Goal: Task Accomplishment & Management: Use online tool/utility

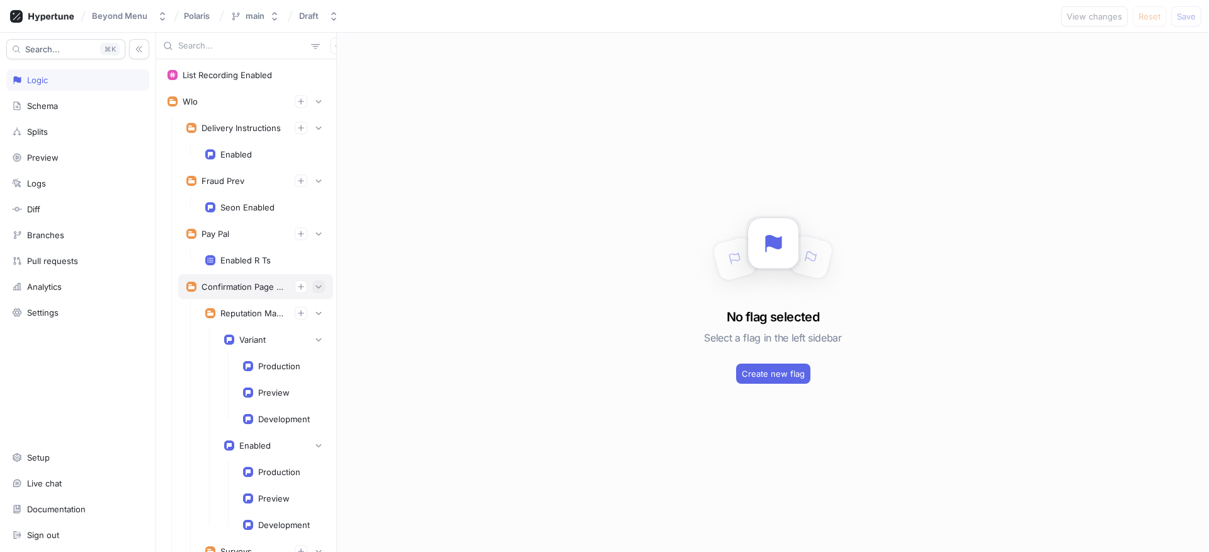
click at [315, 290] on icon "button" at bounding box center [319, 287] width 8 height 8
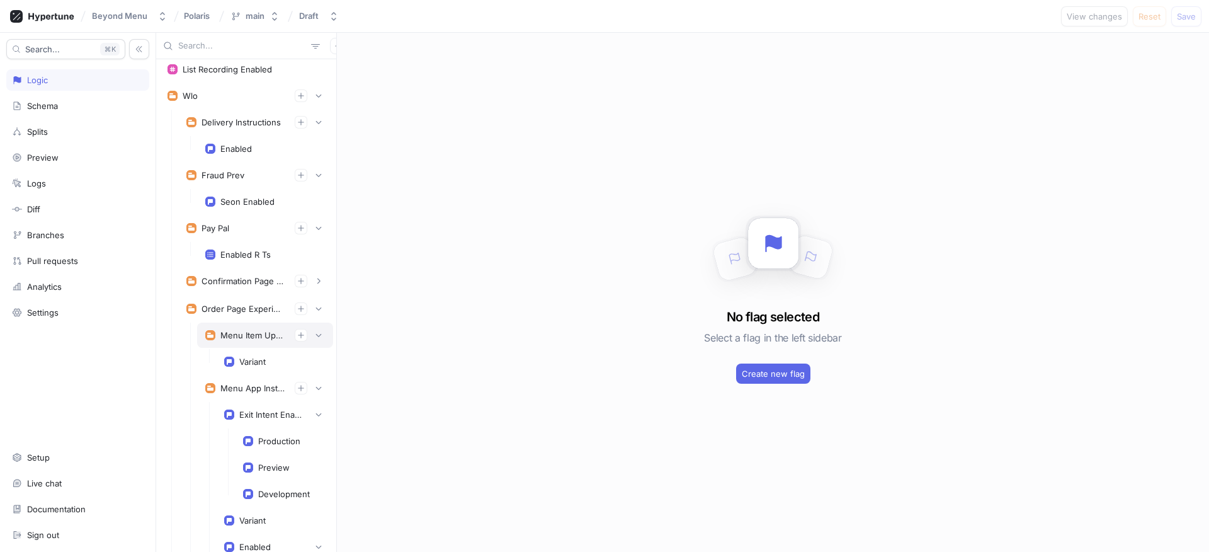
scroll to position [14, 0]
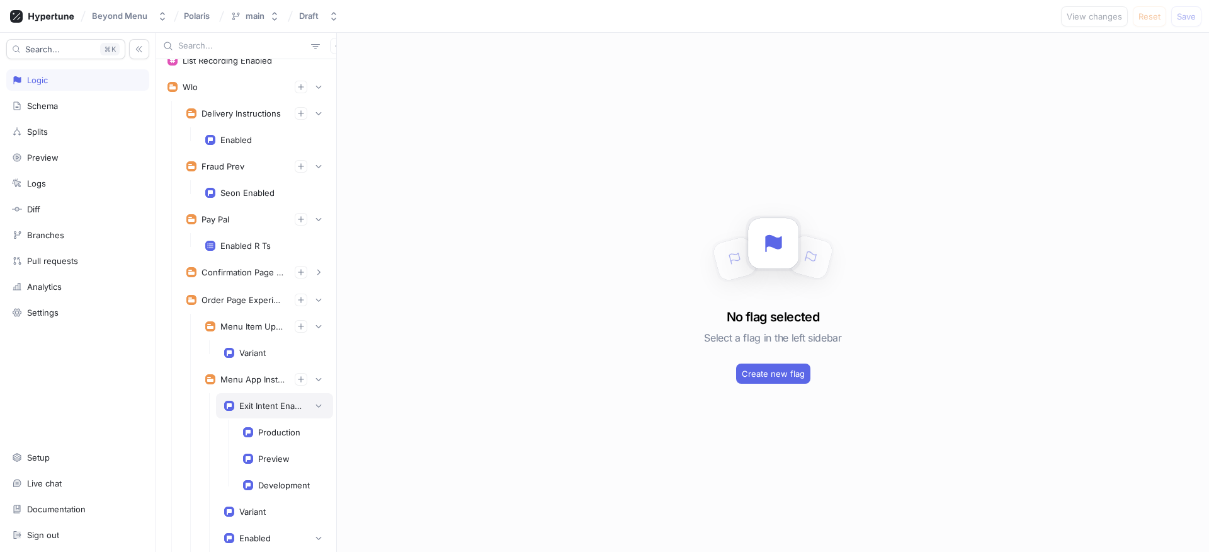
click at [260, 412] on div "Exit Intent Enabled" at bounding box center [274, 405] width 117 height 25
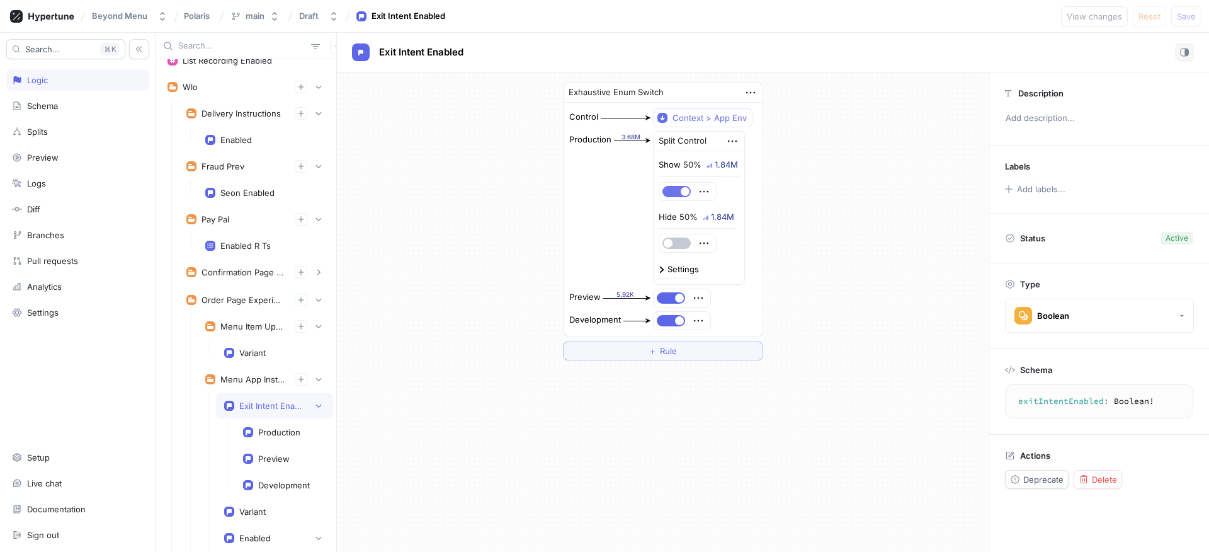
click at [671, 190] on button "button" at bounding box center [676, 191] width 28 height 11
click at [669, 294] on button "button" at bounding box center [671, 297] width 28 height 11
click at [667, 322] on button "button" at bounding box center [671, 320] width 28 height 11
click at [315, 403] on icon "button" at bounding box center [319, 406] width 8 height 8
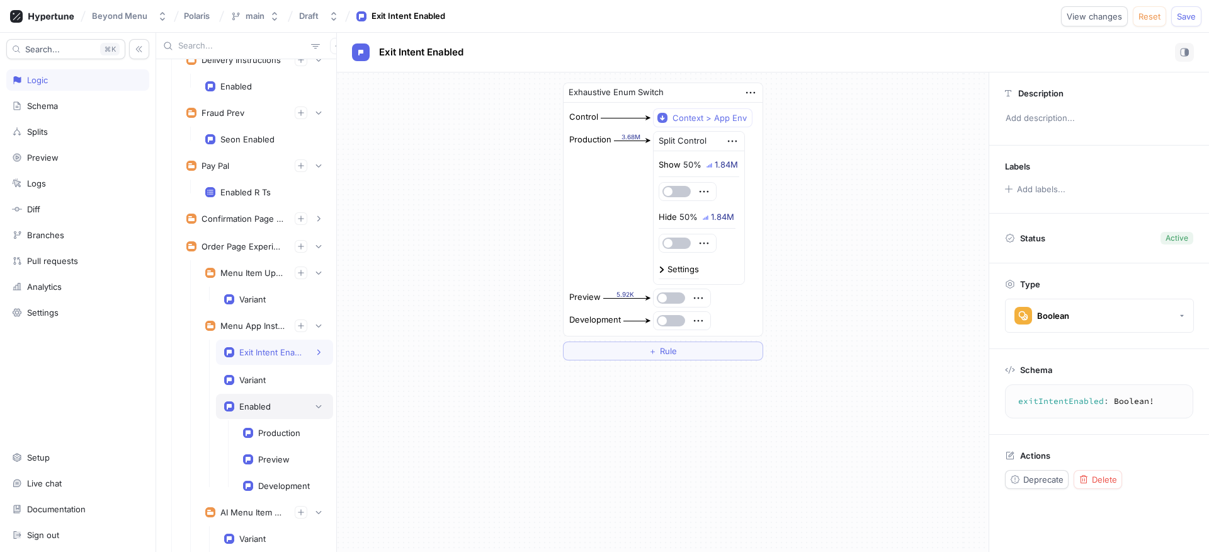
scroll to position [81, 0]
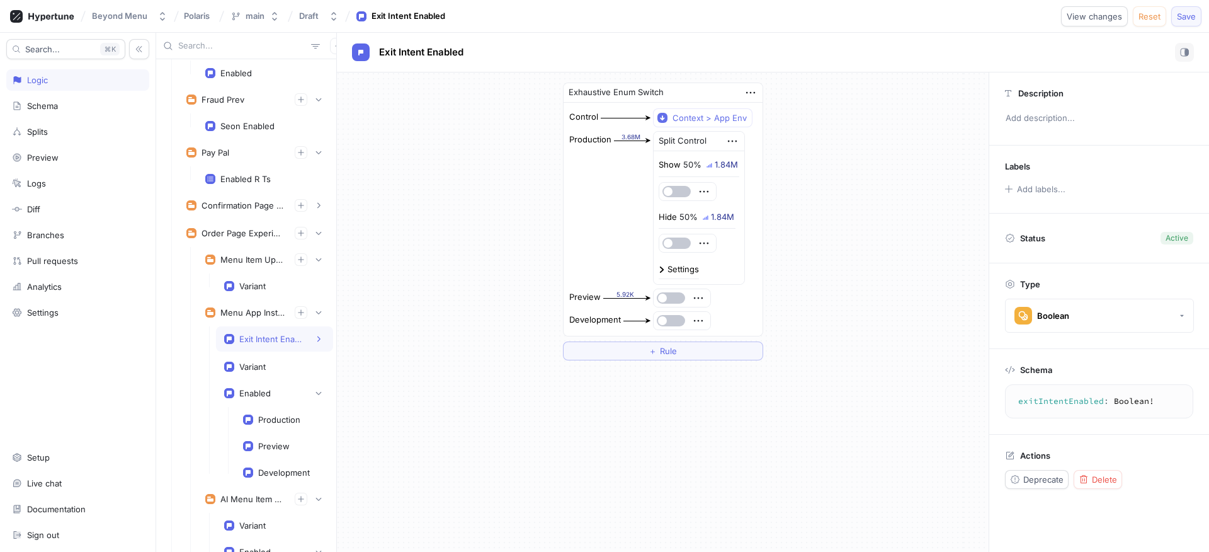
click at [1178, 25] on button "Save" at bounding box center [1186, 16] width 30 height 20
click at [244, 312] on div "Menu App Installation Prompts" at bounding box center [252, 312] width 64 height 10
type textarea "menuAppInstallationPrompts: MenuAppInstallationPrompts!"
